Goal: Task Accomplishment & Management: Use online tool/utility

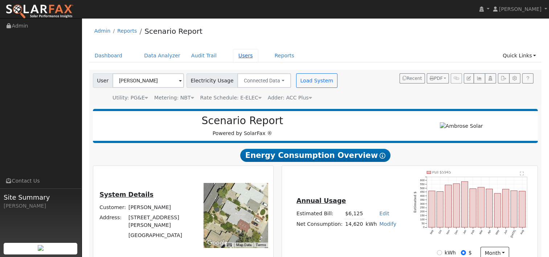
click at [234, 56] on link "Users" at bounding box center [245, 55] width 25 height 13
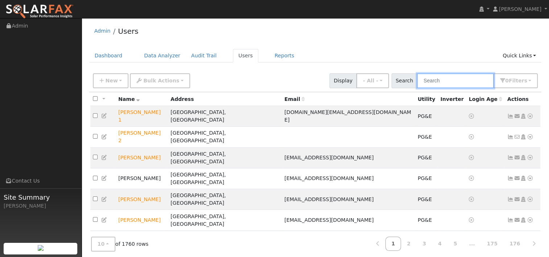
click at [456, 84] on input "text" at bounding box center [455, 80] width 77 height 15
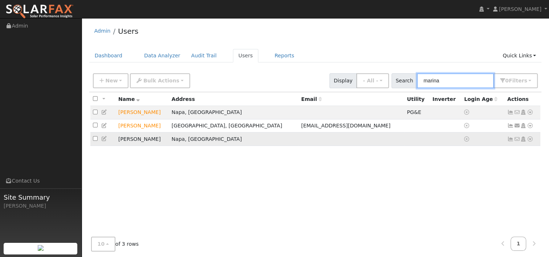
type input "marina"
click at [530, 139] on icon at bounding box center [530, 139] width 7 height 5
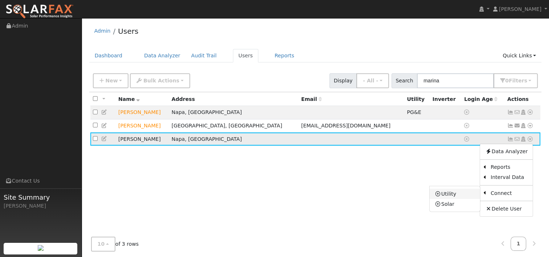
click at [461, 194] on link "Utility" at bounding box center [455, 194] width 50 height 10
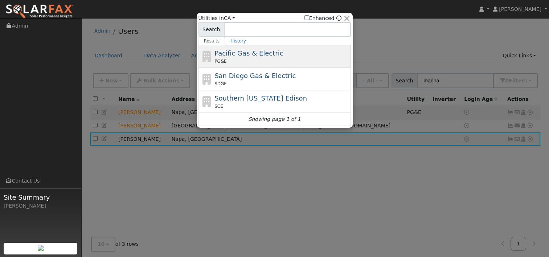
click at [252, 46] on div "Pacific Gas & Electric PG&E" at bounding box center [275, 56] width 152 height 23
